Goal: Information Seeking & Learning: Learn about a topic

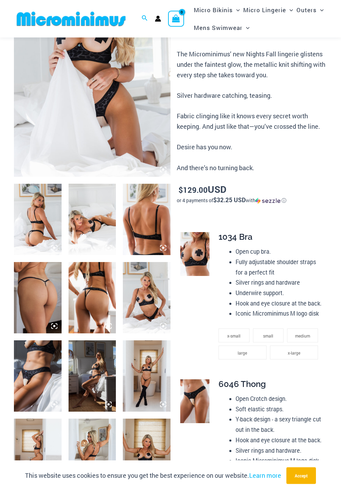
scroll to position [123, 0]
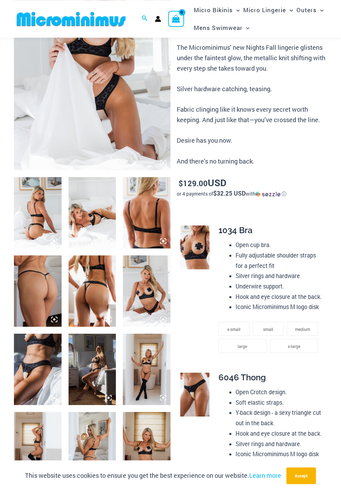
click at [42, 213] on img at bounding box center [38, 212] width 48 height 71
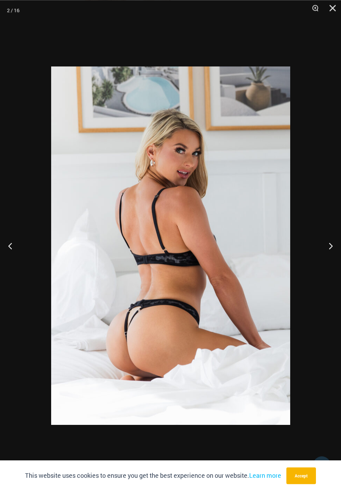
click at [334, 245] on button "Next" at bounding box center [328, 245] width 26 height 35
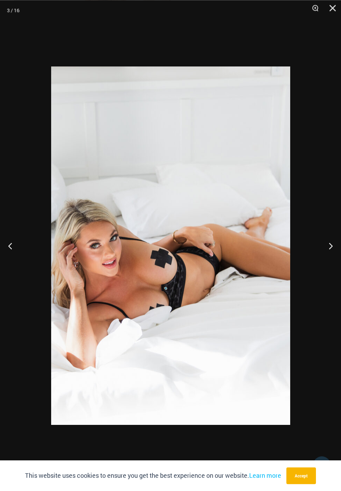
click at [331, 250] on button "Next" at bounding box center [328, 245] width 26 height 35
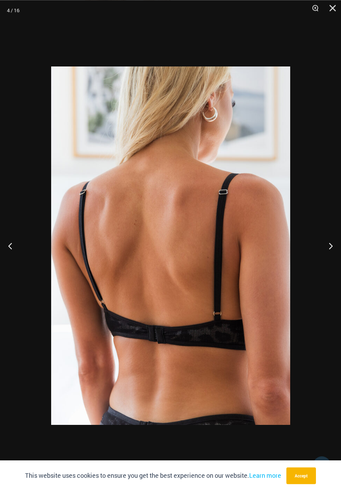
click at [332, 245] on button "Next" at bounding box center [328, 245] width 26 height 35
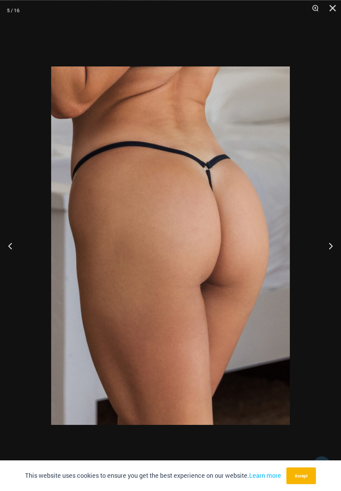
click at [331, 244] on button "Next" at bounding box center [328, 245] width 26 height 35
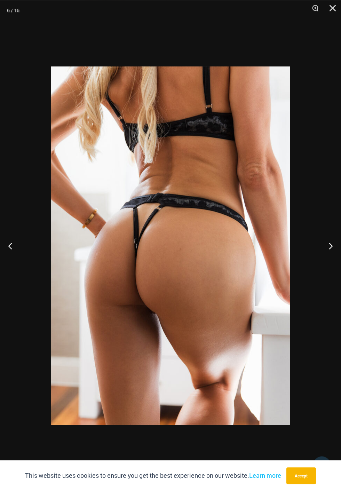
click at [330, 242] on button "Next" at bounding box center [328, 245] width 26 height 35
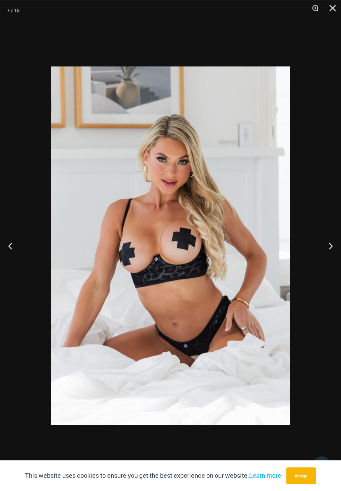
click at [330, 245] on button "Next" at bounding box center [328, 245] width 26 height 35
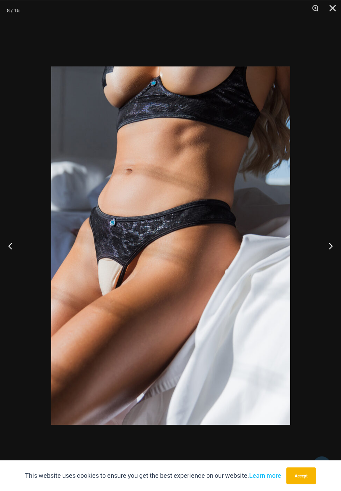
click at [330, 251] on button "Next" at bounding box center [328, 245] width 26 height 35
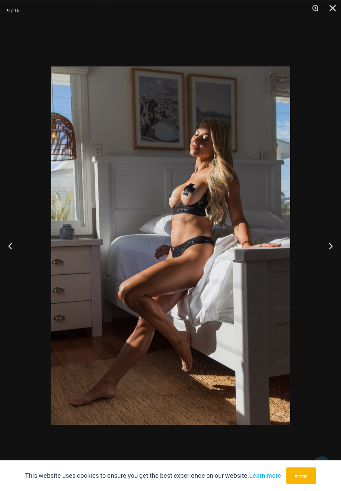
click at [330, 247] on button "Next" at bounding box center [328, 245] width 26 height 35
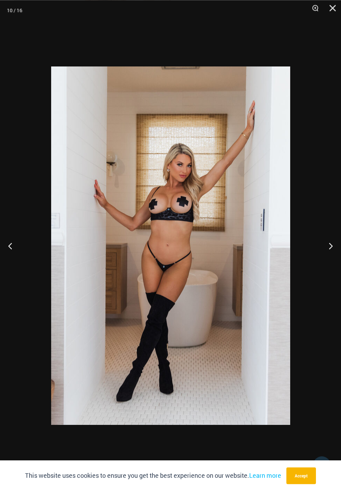
click at [330, 245] on button "Next" at bounding box center [328, 245] width 26 height 35
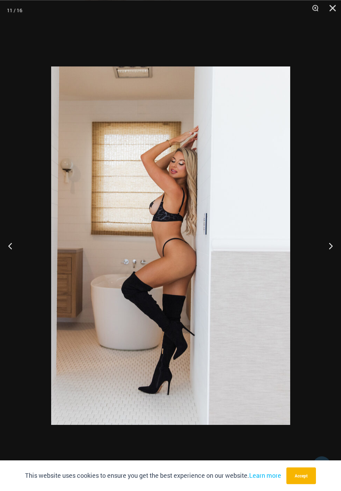
click at [330, 245] on button "Next" at bounding box center [328, 245] width 26 height 35
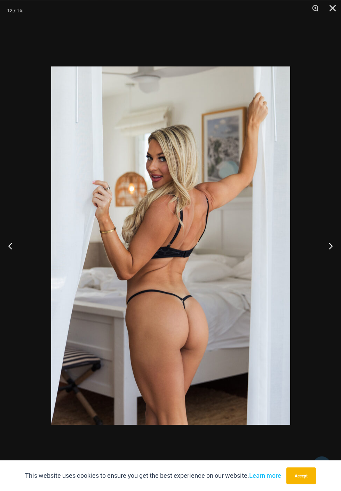
click at [336, 249] on button "Next" at bounding box center [328, 245] width 26 height 35
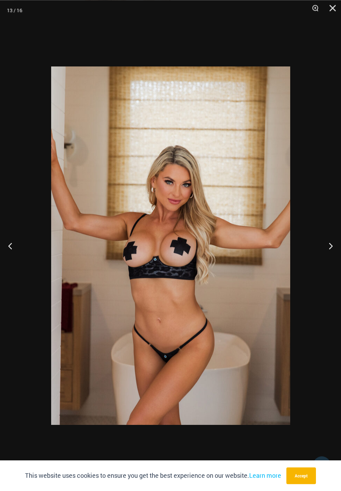
click at [334, 248] on button "Next" at bounding box center [328, 245] width 26 height 35
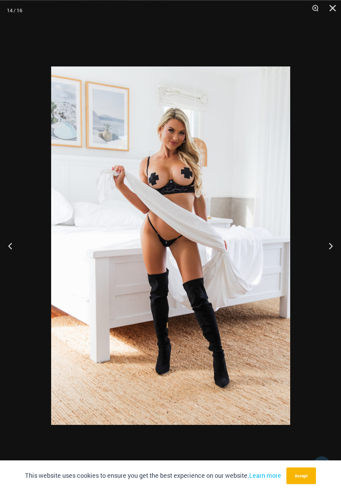
click at [331, 250] on button "Next" at bounding box center [328, 245] width 26 height 35
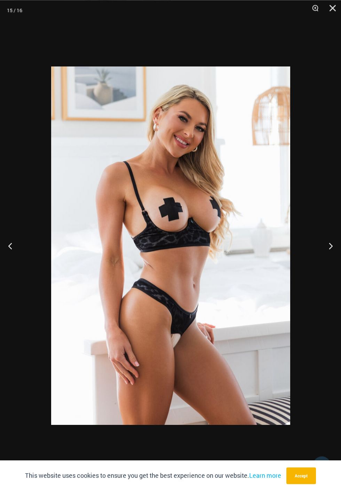
click at [331, 246] on button "Next" at bounding box center [328, 245] width 26 height 35
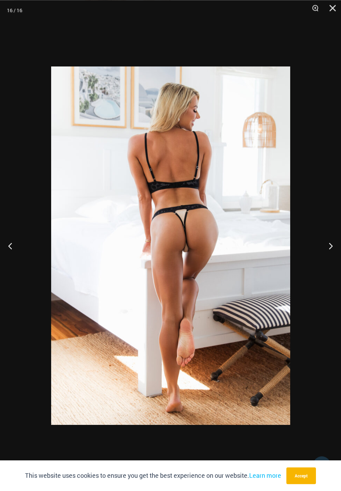
click at [331, 242] on button "Next" at bounding box center [328, 245] width 26 height 35
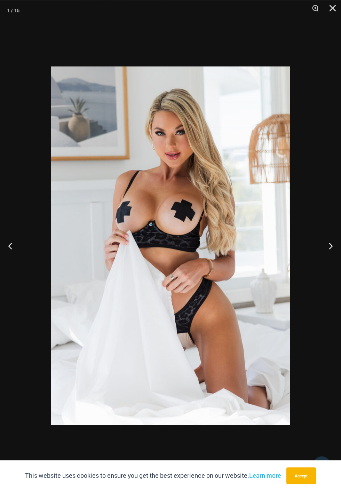
click at [13, 247] on button "Previous" at bounding box center [13, 245] width 26 height 35
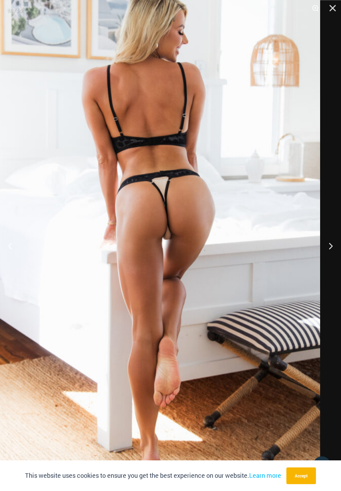
click at [332, 249] on button "Next" at bounding box center [328, 245] width 26 height 35
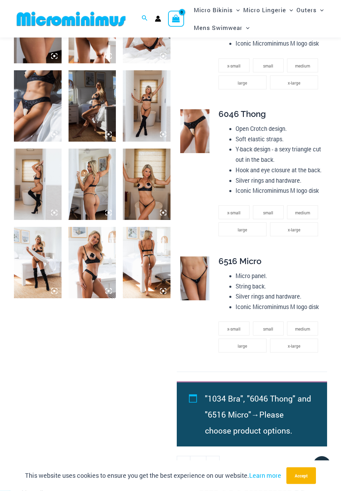
scroll to position [387, 0]
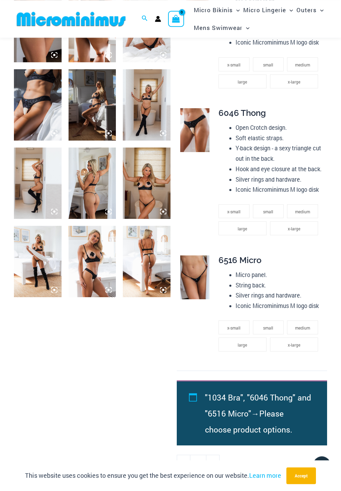
click at [149, 271] on img at bounding box center [147, 261] width 48 height 71
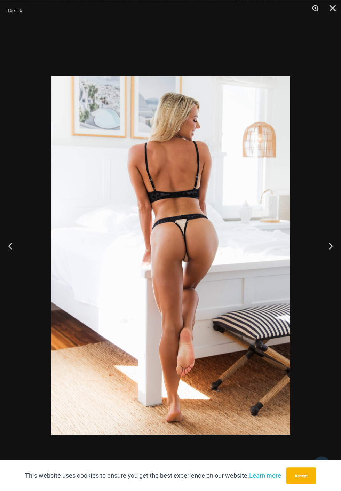
click at [333, 257] on button "Next" at bounding box center [328, 245] width 26 height 35
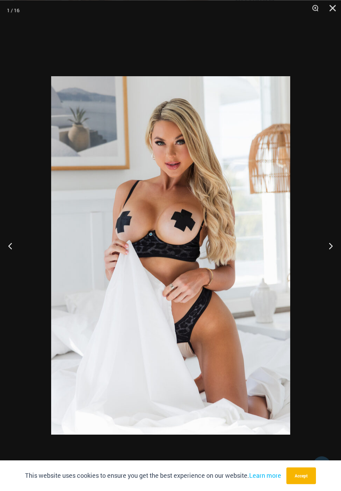
click at [331, 263] on button "Next" at bounding box center [328, 245] width 26 height 35
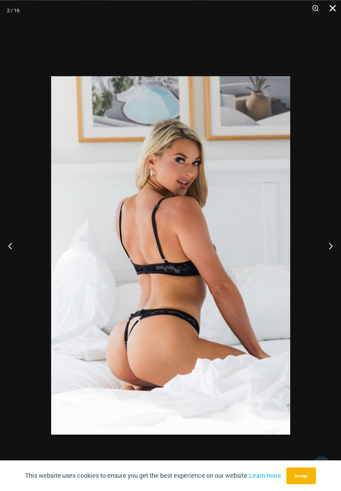
click at [332, 2] on button "Close" at bounding box center [330, 10] width 17 height 21
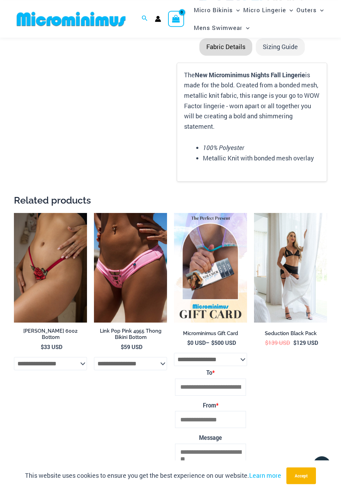
scroll to position [973, 0]
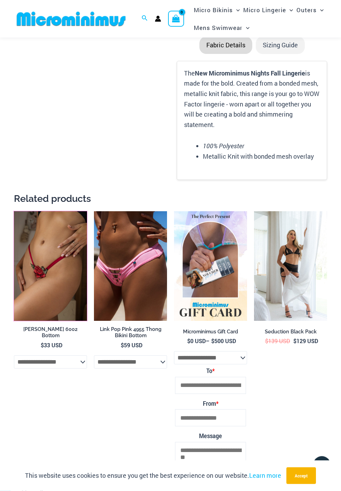
click at [14, 211] on img at bounding box center [14, 211] width 0 height 0
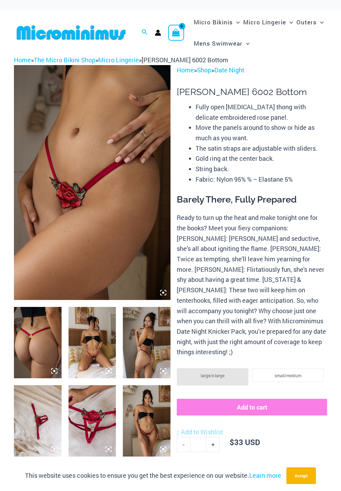
click at [96, 340] on img at bounding box center [93, 342] width 48 height 71
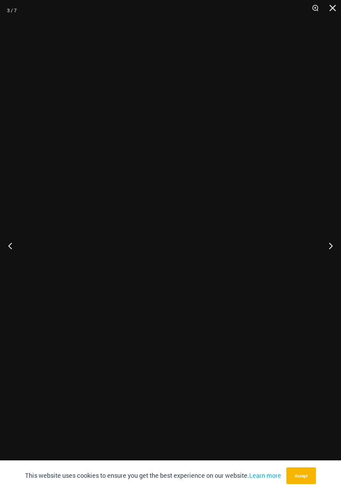
click at [93, 339] on div at bounding box center [170, 245] width 341 height 491
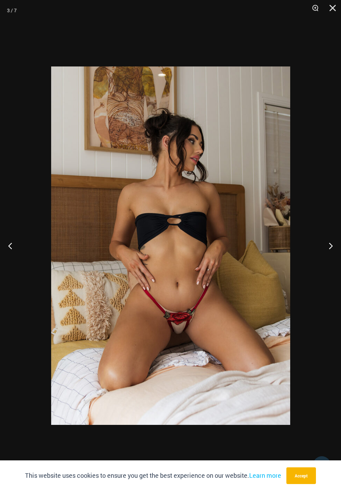
click at [332, 253] on button "Next" at bounding box center [328, 245] width 26 height 35
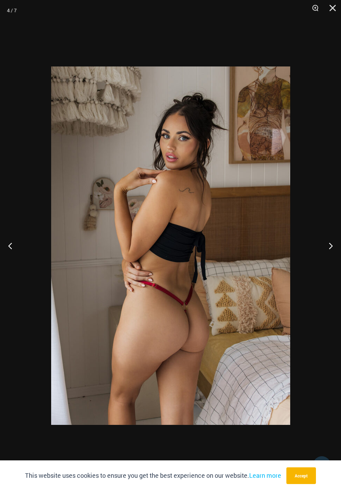
click at [333, 243] on button "Next" at bounding box center [328, 245] width 26 height 35
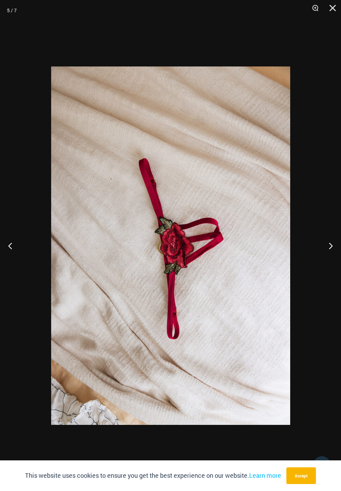
click at [336, 240] on button "Next" at bounding box center [328, 245] width 26 height 35
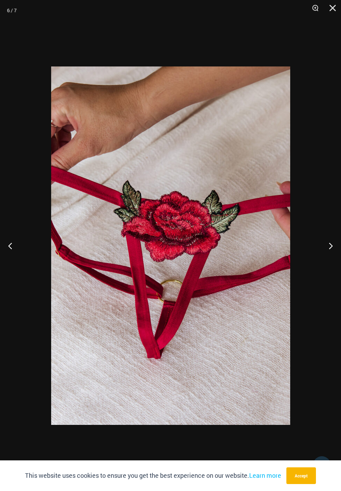
click at [334, 243] on button "Next" at bounding box center [328, 245] width 26 height 35
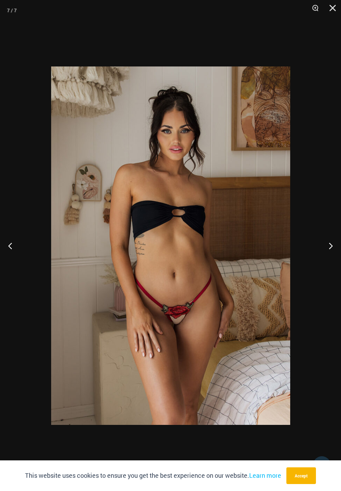
click at [335, 242] on button "Next" at bounding box center [328, 245] width 26 height 35
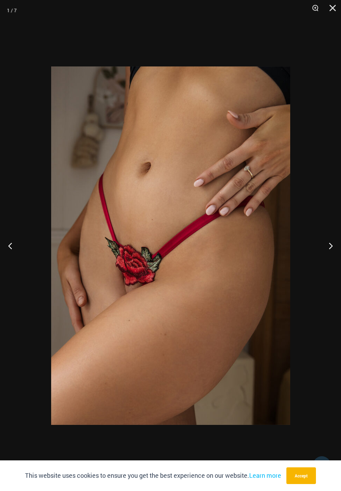
click at [334, 241] on button "Next" at bounding box center [328, 245] width 26 height 35
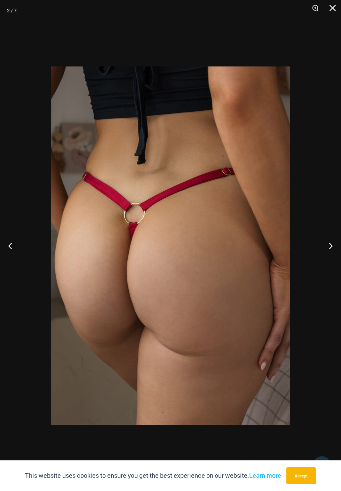
click at [336, 241] on button "Next" at bounding box center [328, 245] width 26 height 35
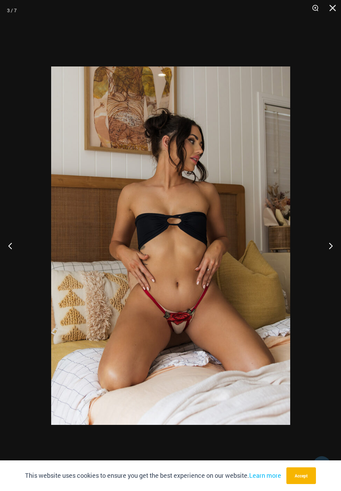
click at [335, 240] on button "Next" at bounding box center [328, 245] width 26 height 35
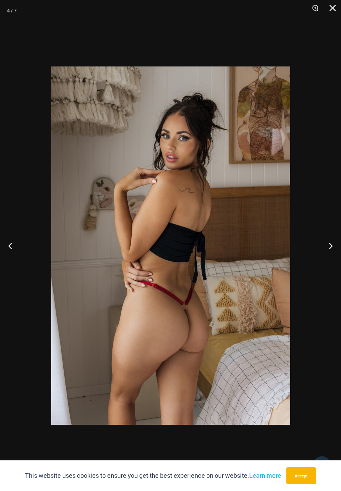
click at [336, 242] on button "Next" at bounding box center [328, 245] width 26 height 35
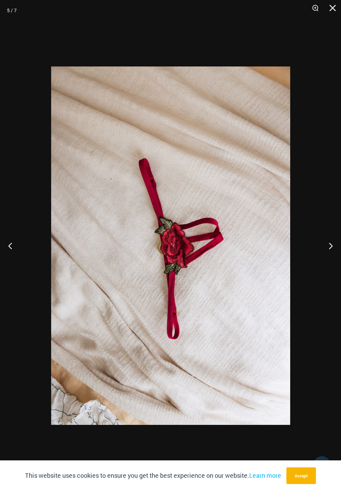
click at [335, 242] on button "Next" at bounding box center [328, 245] width 26 height 35
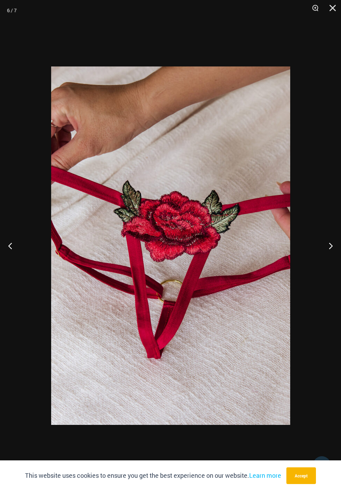
click at [336, 243] on button "Next" at bounding box center [328, 245] width 26 height 35
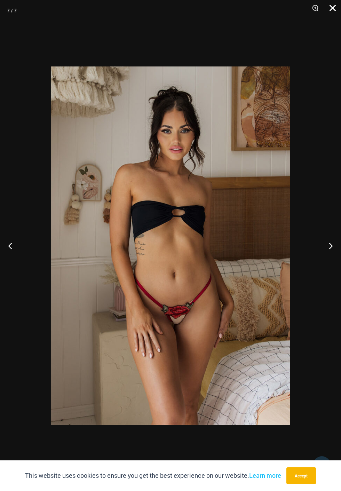
click at [336, 4] on button "Close" at bounding box center [330, 10] width 17 height 21
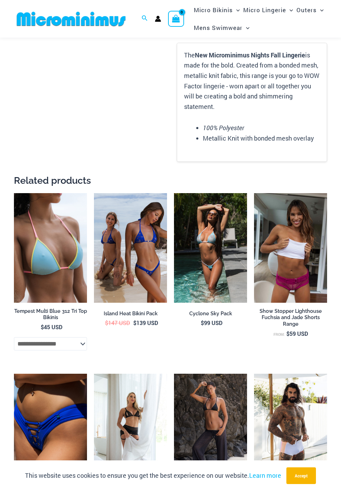
scroll to position [991, 0]
click at [254, 374] on img at bounding box center [254, 374] width 0 height 0
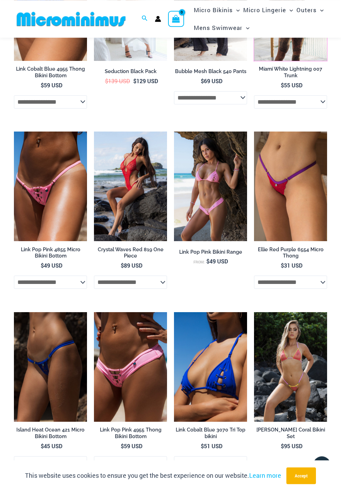
scroll to position [1414, 0]
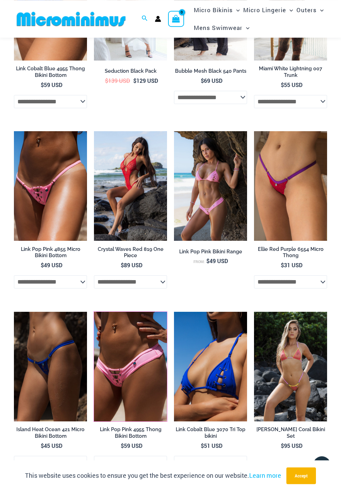
click at [94, 312] on img at bounding box center [94, 312] width 0 height 0
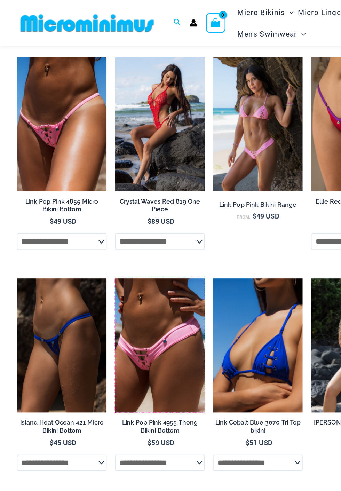
scroll to position [1487, 0]
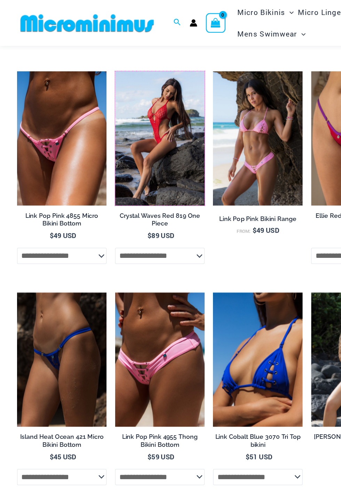
click at [94, 58] on img at bounding box center [94, 58] width 0 height 0
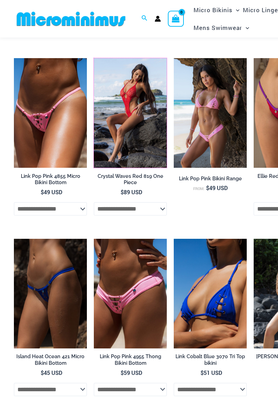
scroll to position [1510, 0]
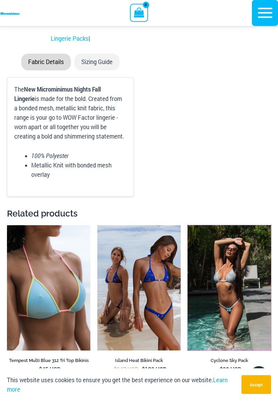
click at [188, 225] on img at bounding box center [188, 225] width 0 height 0
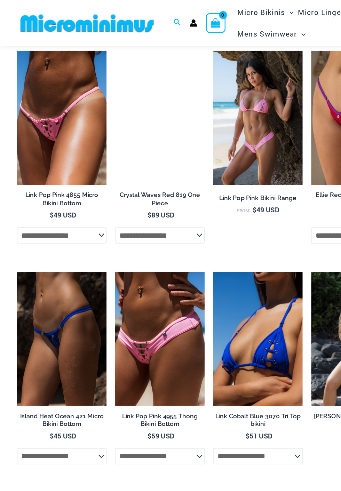
scroll to position [1571, 0]
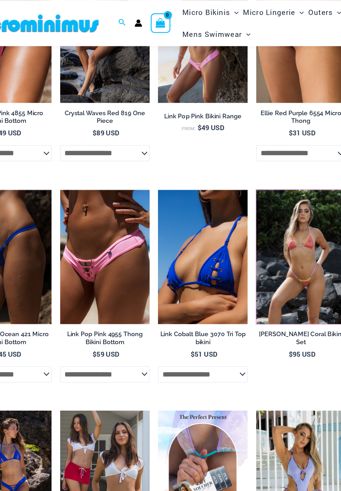
click at [254, 155] on img at bounding box center [254, 155] width 0 height 0
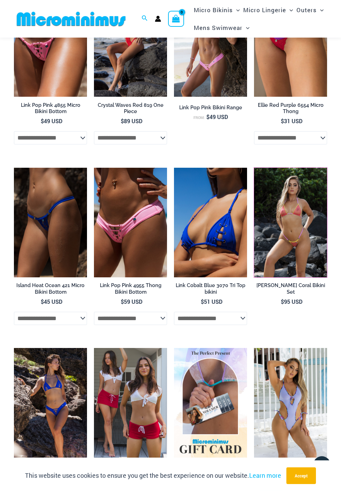
scroll to position [1560, 0]
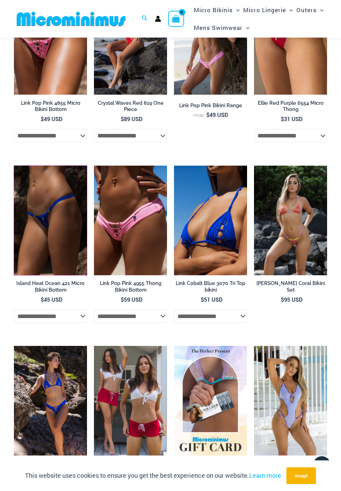
click at [14, 166] on img at bounding box center [14, 166] width 0 height 0
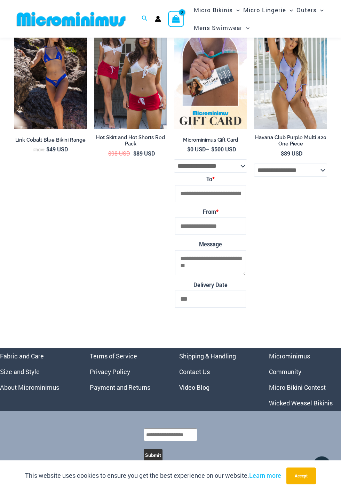
scroll to position [1894, 0]
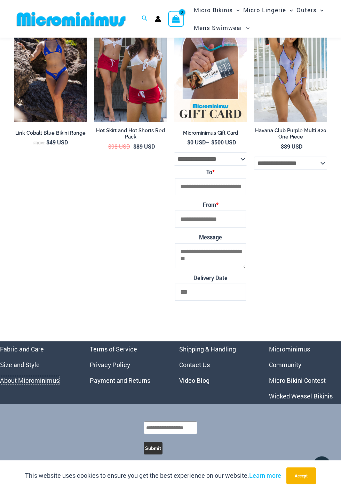
click at [39, 385] on link "About Microminimus" at bounding box center [29, 380] width 59 height 8
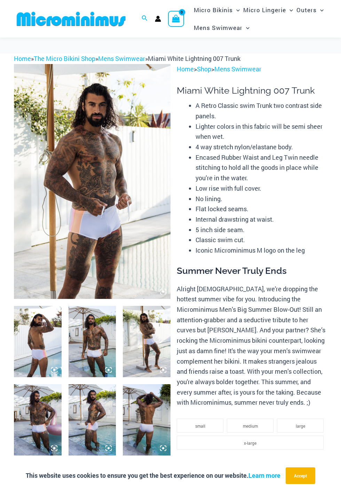
scroll to position [229, 0]
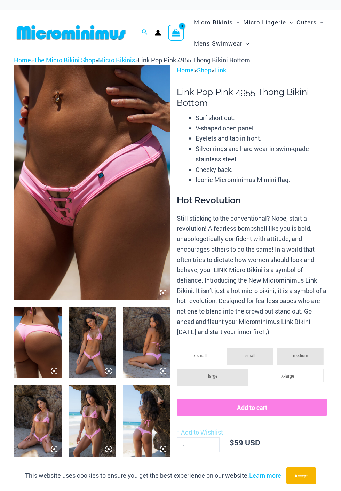
click at [102, 345] on img at bounding box center [93, 342] width 48 height 71
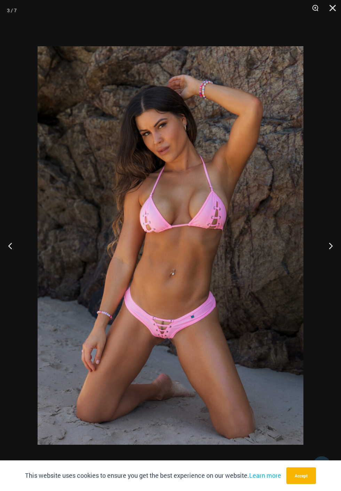
click at [330, 257] on button "Next" at bounding box center [328, 245] width 26 height 35
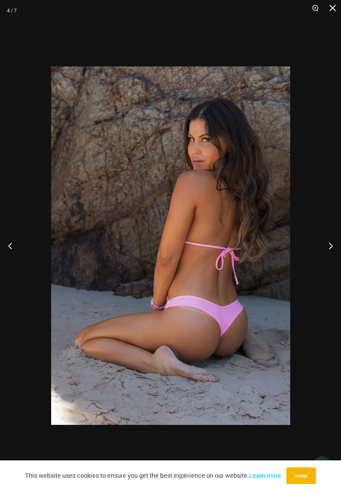
click at [327, 241] on button "Next" at bounding box center [328, 245] width 26 height 35
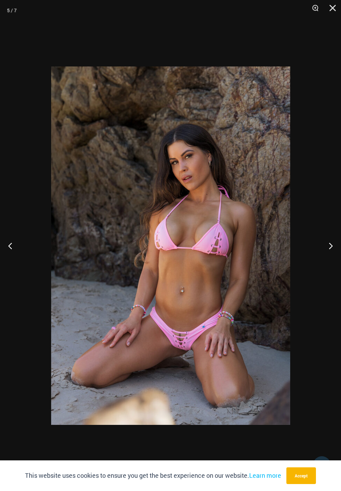
click at [328, 237] on button "Next" at bounding box center [328, 245] width 26 height 35
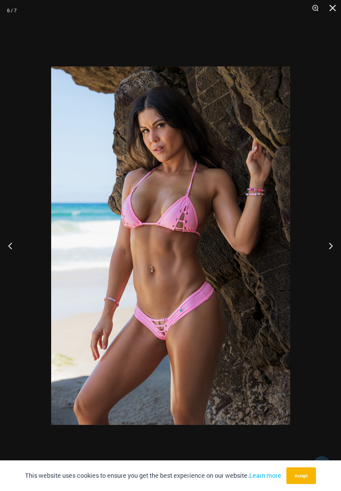
click at [328, 238] on button "Next" at bounding box center [328, 245] width 26 height 35
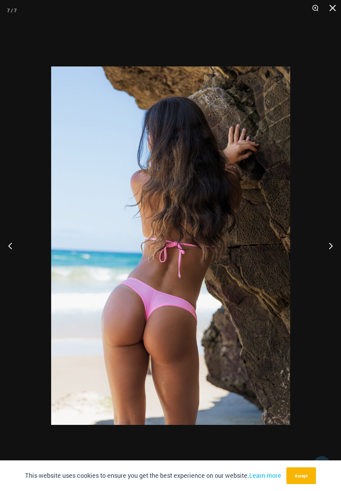
click at [329, 235] on button "Next" at bounding box center [328, 245] width 26 height 35
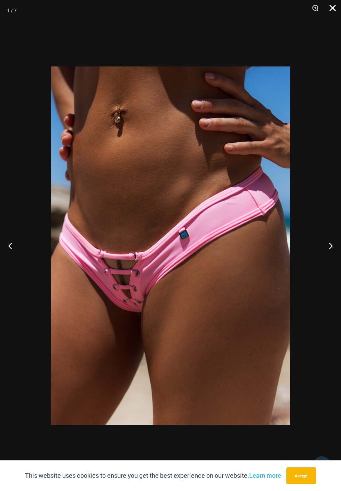
click at [336, 10] on button "Close" at bounding box center [330, 10] width 17 height 21
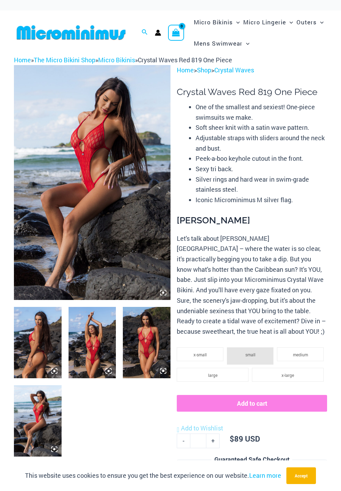
click at [163, 367] on div at bounding box center [170, 245] width 239 height 359
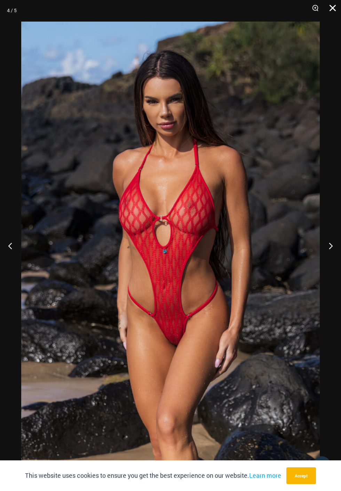
click at [336, 16] on button "Close" at bounding box center [330, 10] width 17 height 21
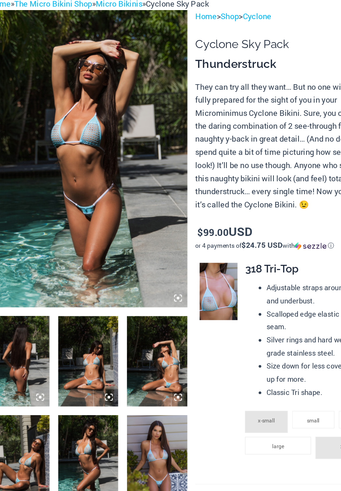
scroll to position [31, 0]
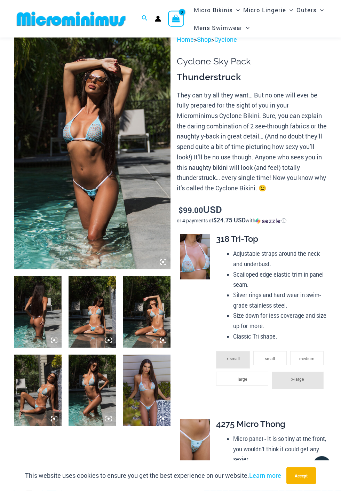
click at [44, 322] on img at bounding box center [38, 311] width 48 height 71
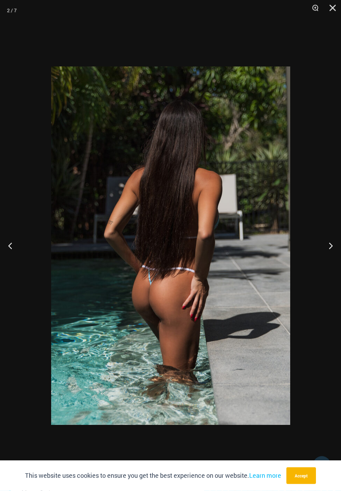
click at [331, 240] on button "Next" at bounding box center [328, 245] width 26 height 35
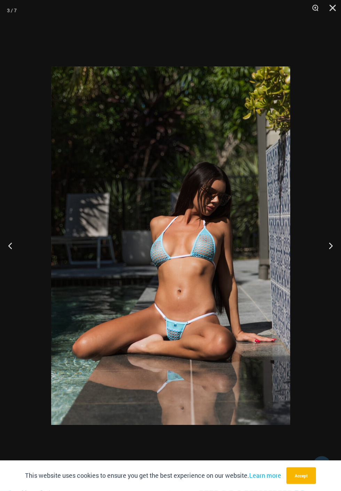
click at [329, 249] on button "Next" at bounding box center [328, 245] width 26 height 35
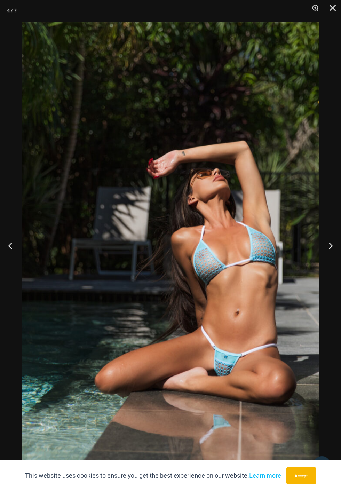
click at [331, 249] on button "Next" at bounding box center [328, 245] width 26 height 35
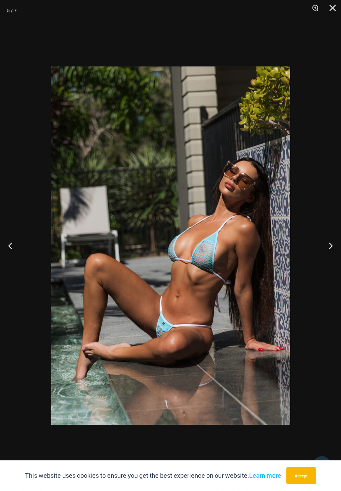
click at [331, 245] on button "Next" at bounding box center [328, 245] width 26 height 35
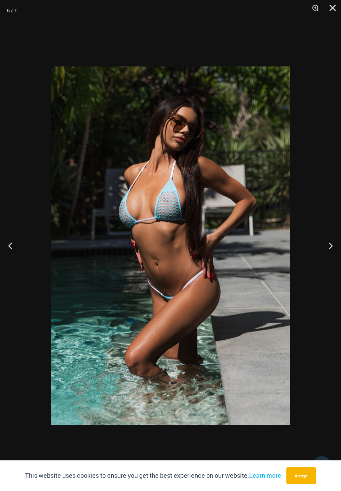
click at [330, 242] on button "Next" at bounding box center [328, 245] width 26 height 35
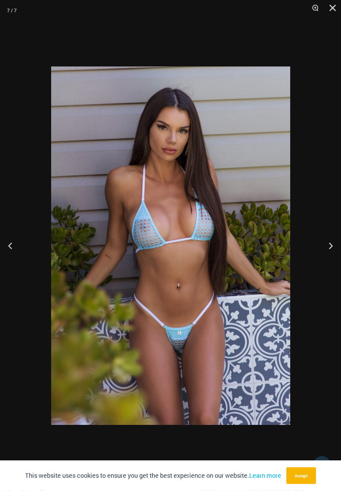
click at [331, 248] on button "Next" at bounding box center [328, 245] width 26 height 35
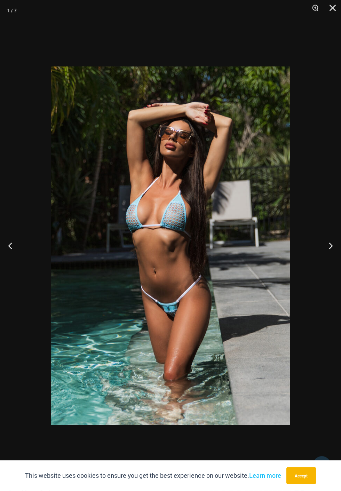
click at [331, 250] on button "Next" at bounding box center [328, 245] width 26 height 35
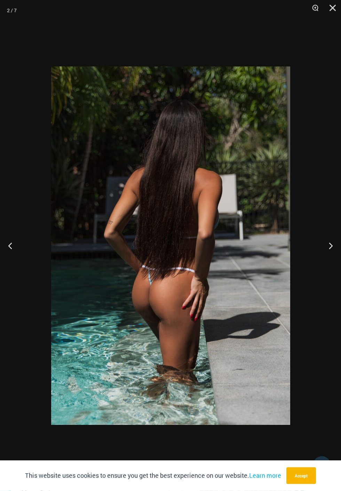
click at [335, 248] on button "Next" at bounding box center [328, 245] width 26 height 35
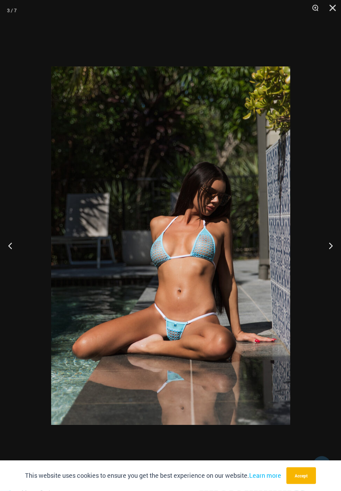
click at [333, 255] on button "Next" at bounding box center [328, 245] width 26 height 35
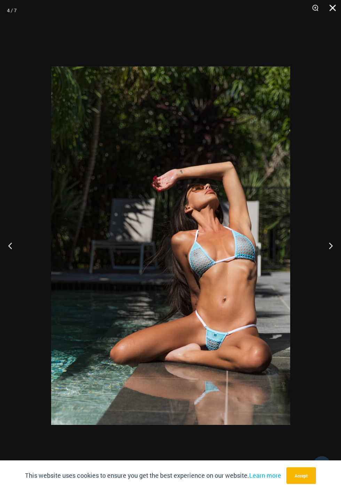
click at [332, 6] on button "Close" at bounding box center [330, 10] width 17 height 21
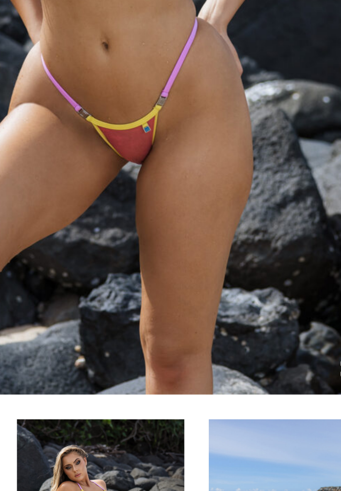
scroll to position [33, 0]
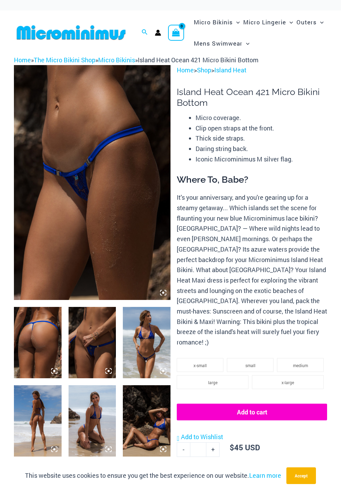
click at [154, 343] on img at bounding box center [147, 342] width 48 height 71
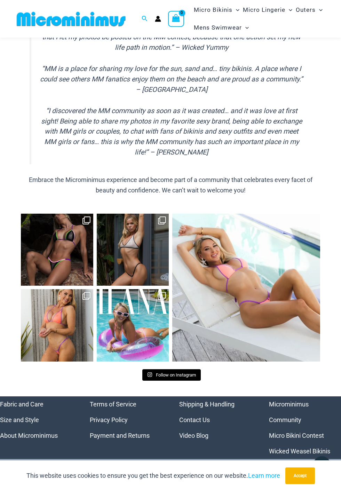
scroll to position [887, 0]
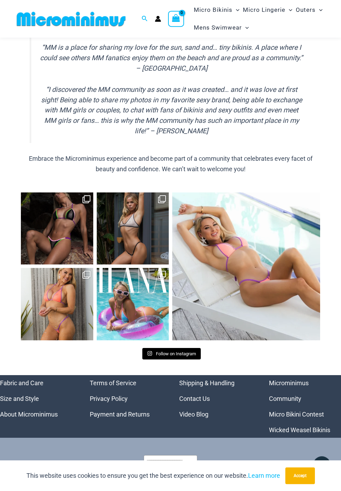
click at [163, 204] on link "Open" at bounding box center [133, 228] width 72 height 72
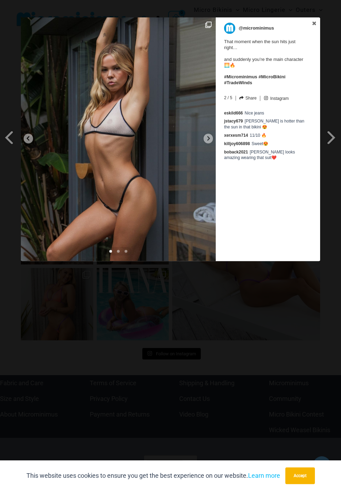
click at [209, 138] on icon at bounding box center [208, 138] width 3 height 5
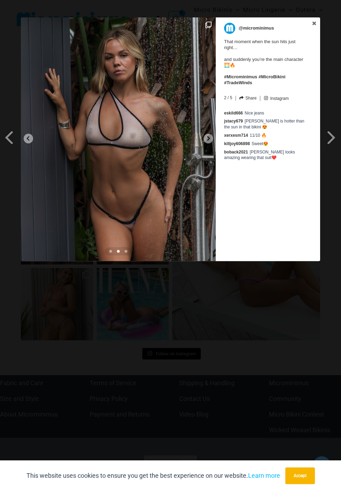
click at [208, 145] on img at bounding box center [118, 139] width 195 height 244
click at [208, 138] on icon at bounding box center [208, 138] width 5 height 5
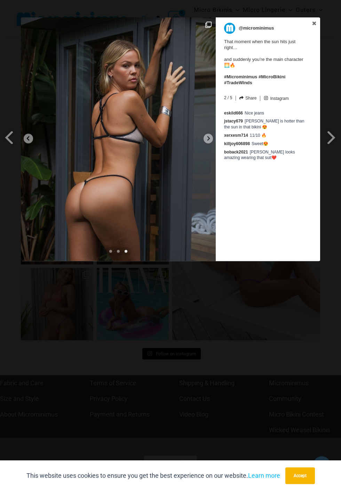
click at [210, 141] on icon at bounding box center [208, 138] width 3 height 5
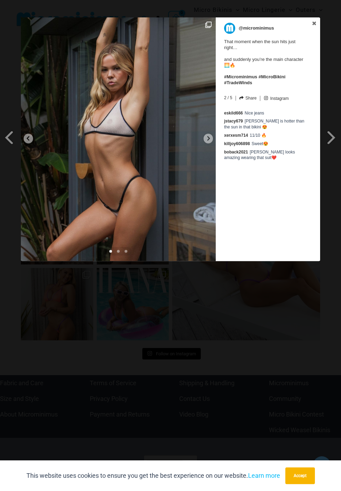
click at [316, 25] on icon at bounding box center [315, 23] width 4 height 4
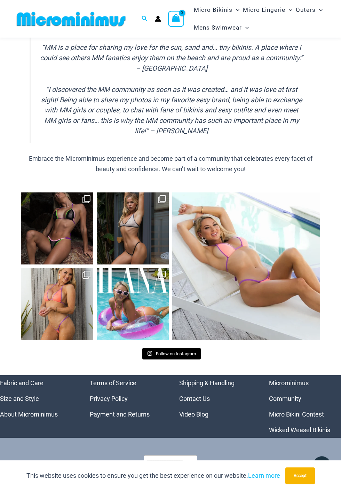
click at [88, 200] on icon "Clone" at bounding box center [86, 199] width 8 height 8
click at [56, 219] on link "Open" at bounding box center [57, 228] width 72 height 72
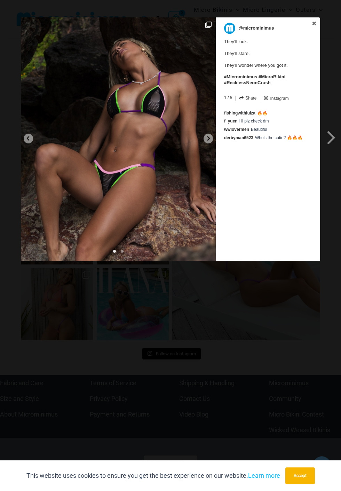
click at [211, 141] on icon at bounding box center [208, 138] width 5 height 5
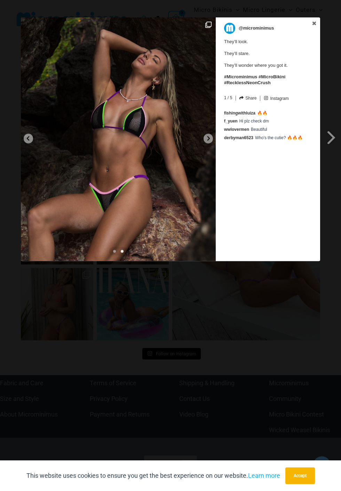
click at [210, 139] on icon at bounding box center [208, 138] width 3 height 5
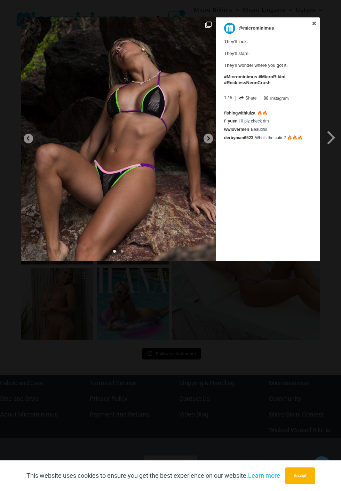
click at [316, 25] on icon at bounding box center [315, 23] width 4 height 4
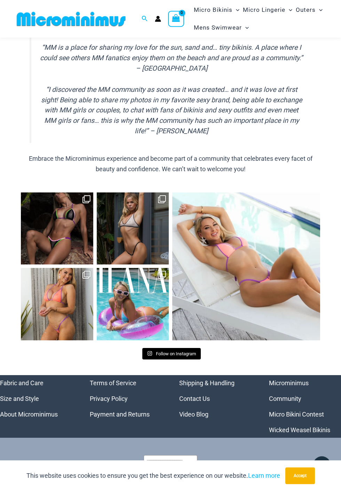
click at [65, 303] on link "Open" at bounding box center [57, 304] width 72 height 72
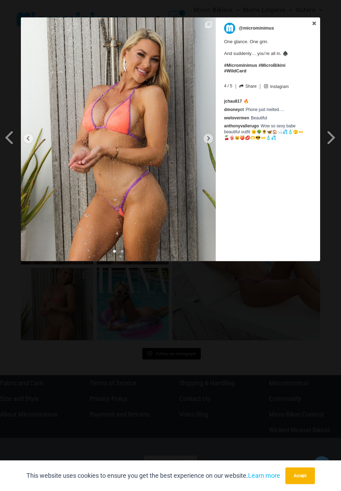
click at [210, 137] on icon at bounding box center [208, 138] width 5 height 5
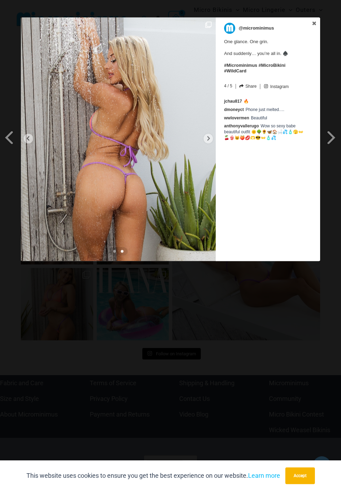
click at [316, 25] on icon at bounding box center [315, 23] width 4 height 4
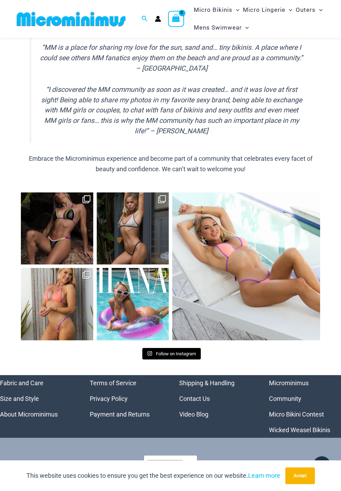
click at [147, 310] on link "Open" at bounding box center [133, 304] width 72 height 72
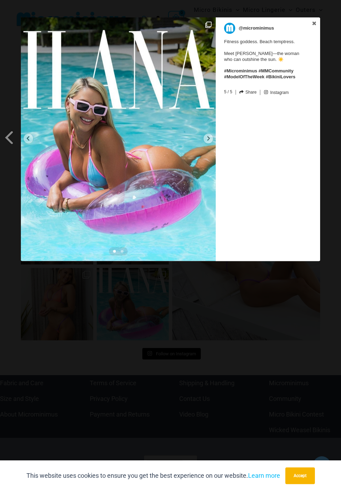
click at [209, 139] on icon at bounding box center [208, 138] width 3 height 5
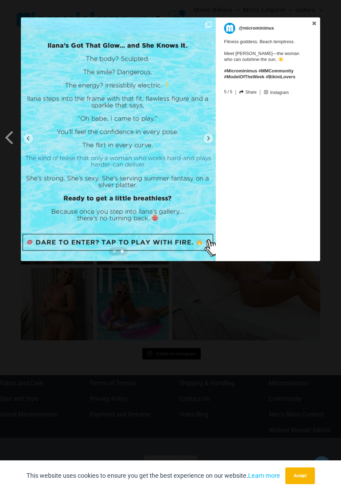
click at [316, 25] on icon at bounding box center [315, 23] width 4 height 4
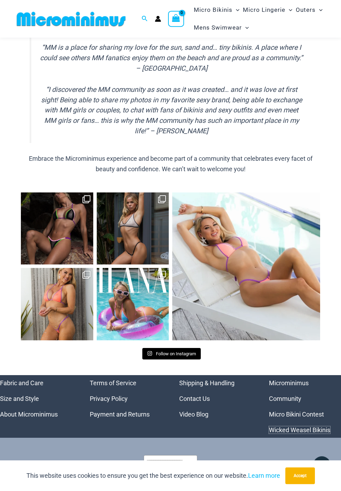
click at [295, 431] on link "Wicked Weasel Bikinis" at bounding box center [299, 429] width 61 height 7
